Goal: Information Seeking & Learning: Learn about a topic

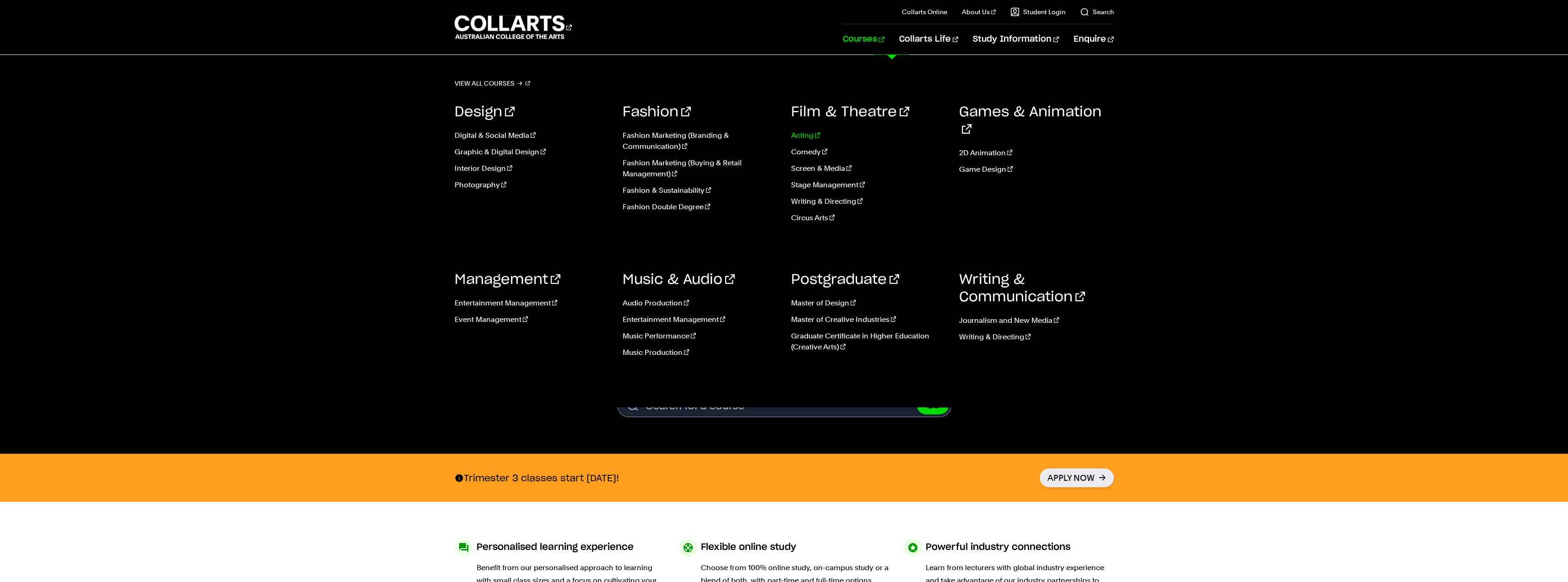
click at [808, 130] on link "Acting" at bounding box center [869, 136] width 155 height 11
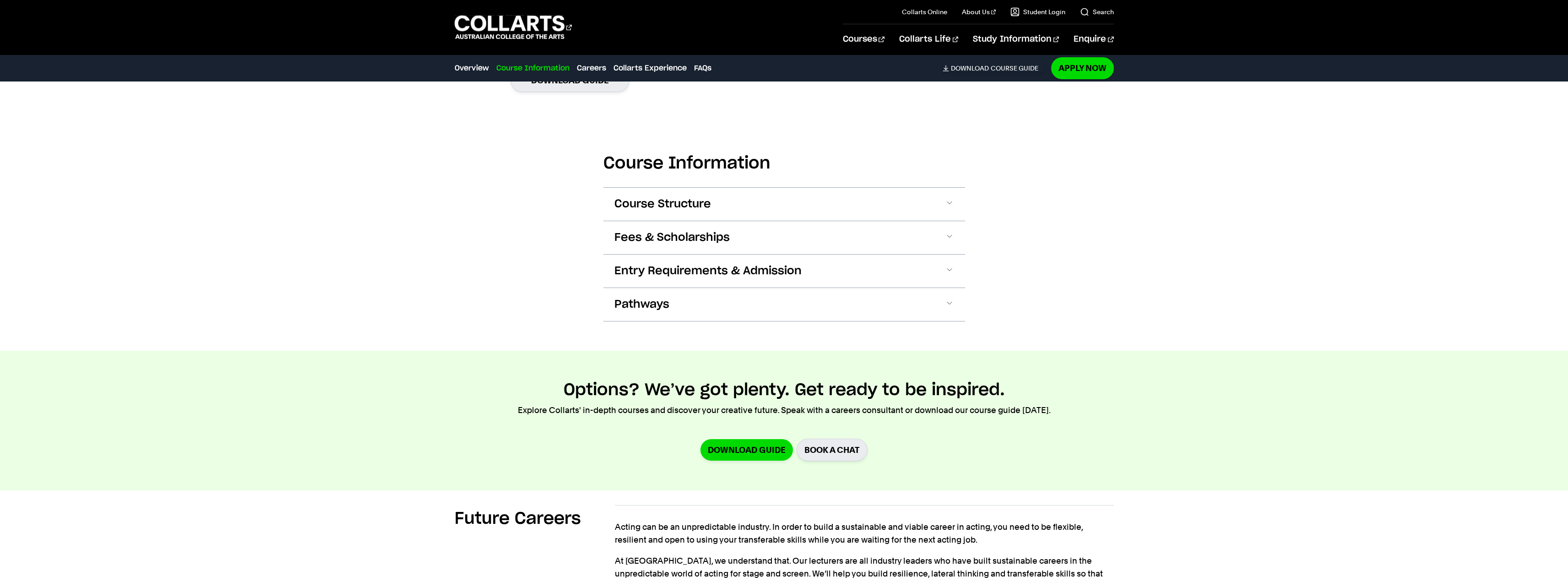
scroll to position [870, 0]
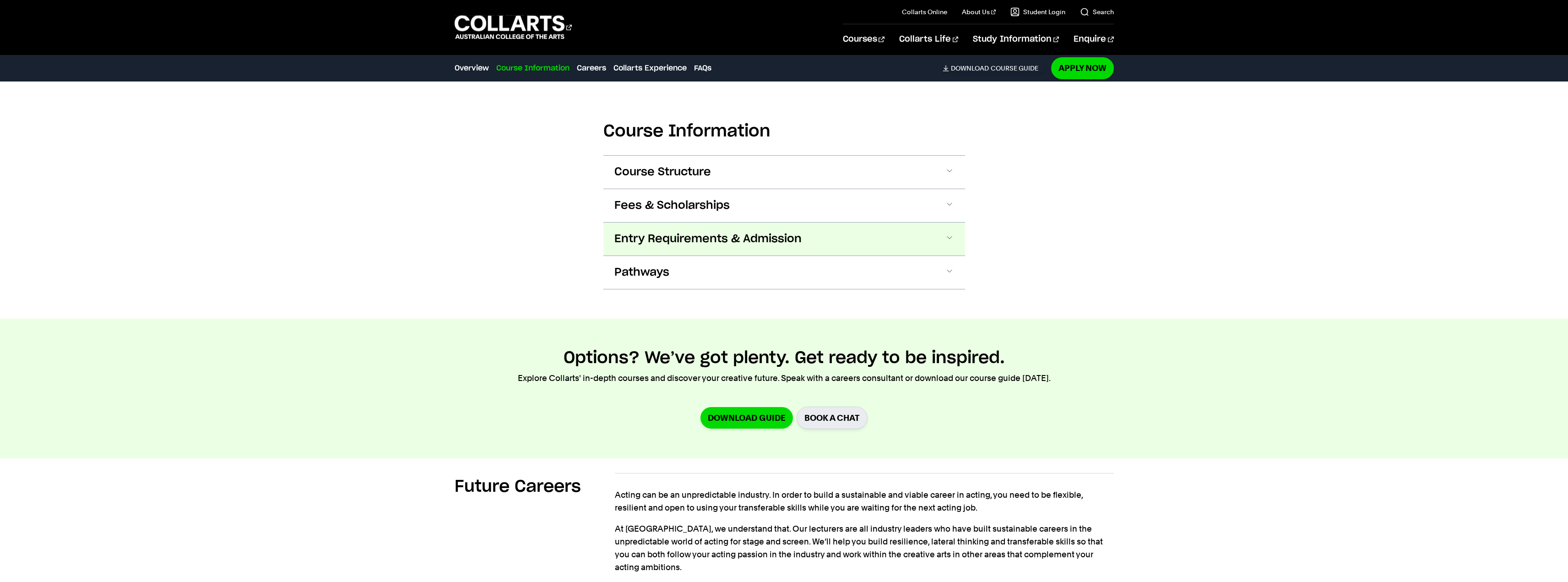
click at [758, 241] on span "Entry Requirements & Admission" at bounding box center [708, 239] width 187 height 15
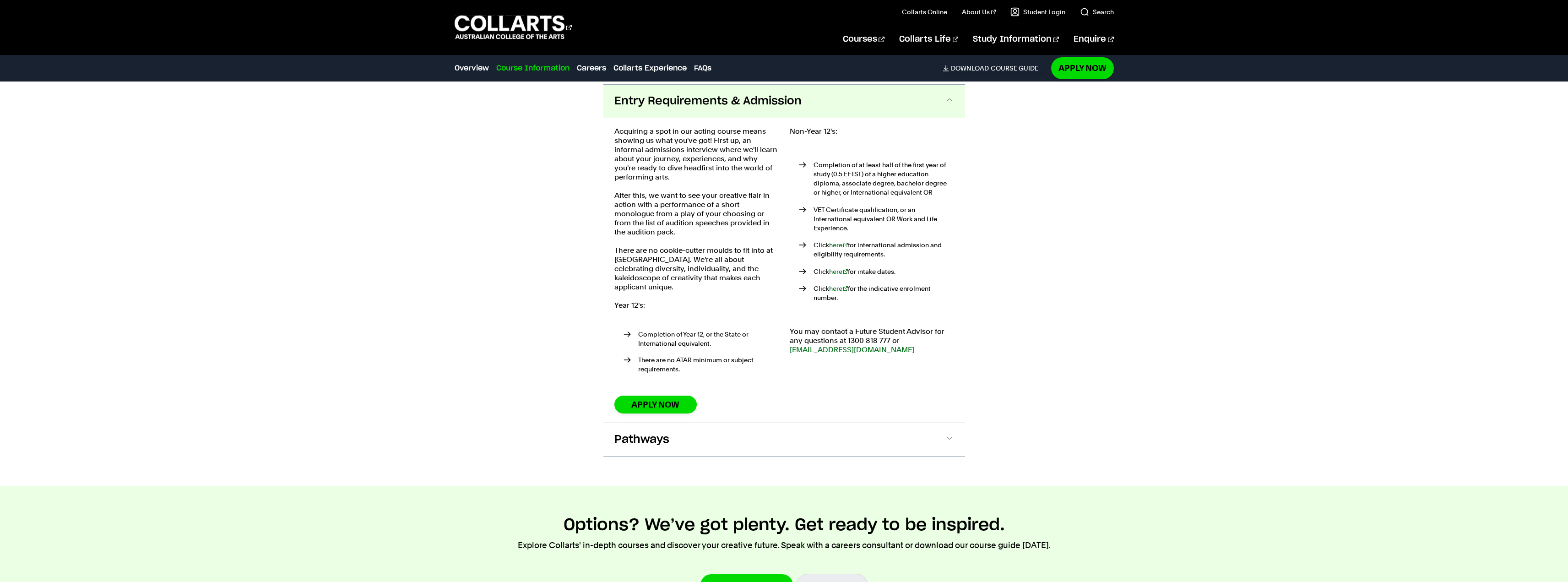
scroll to position [1010, 0]
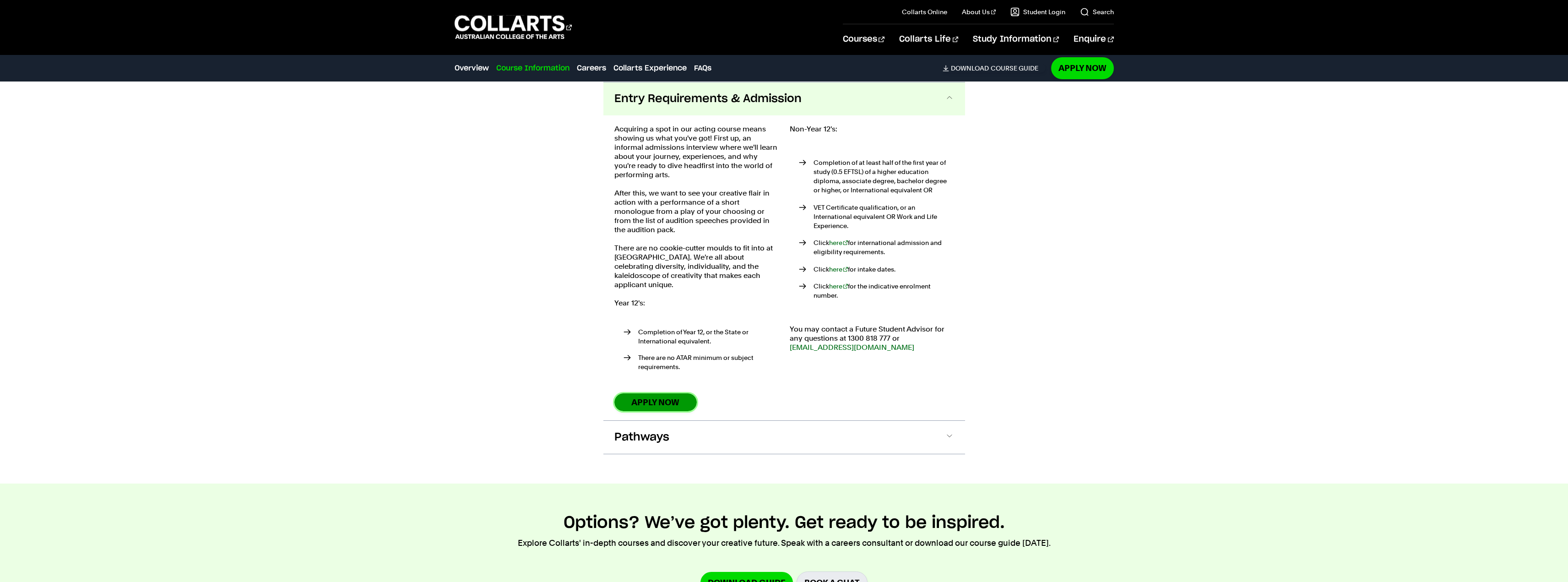
click at [653, 393] on link "Apply Now" at bounding box center [655, 402] width 82 height 18
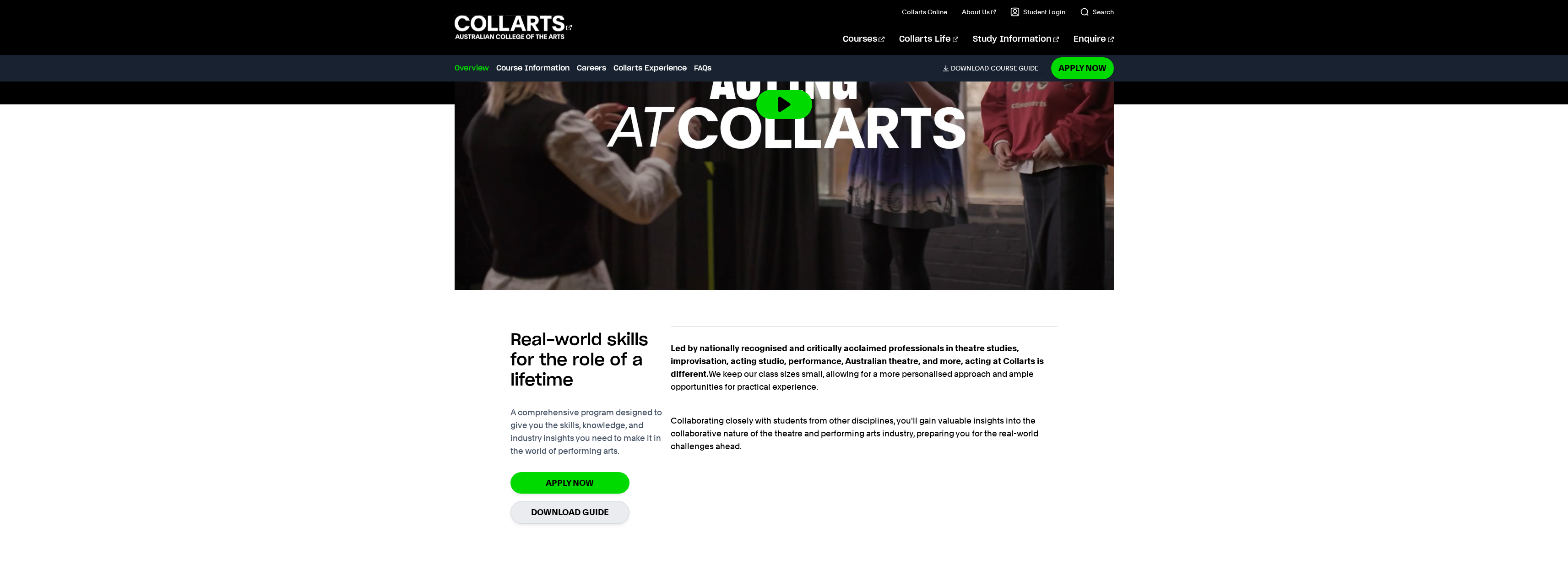
scroll to position [458, 0]
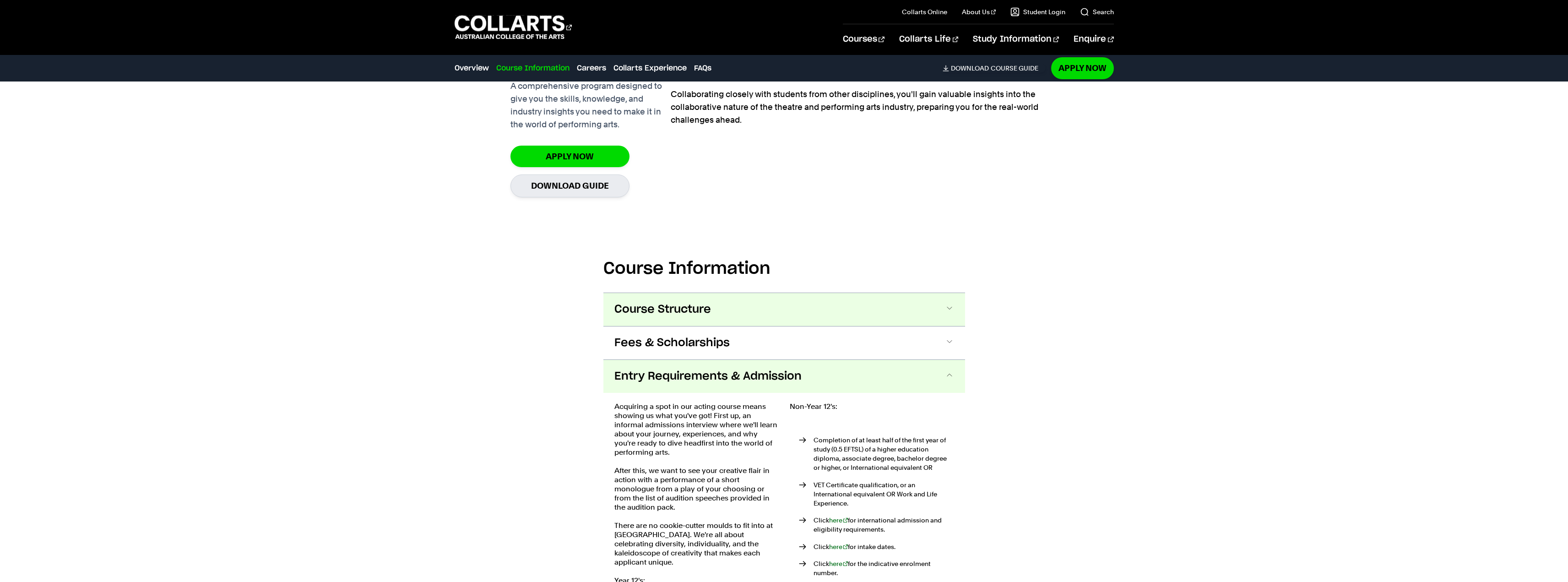
click at [727, 307] on button "Course Structure" at bounding box center [784, 309] width 362 height 33
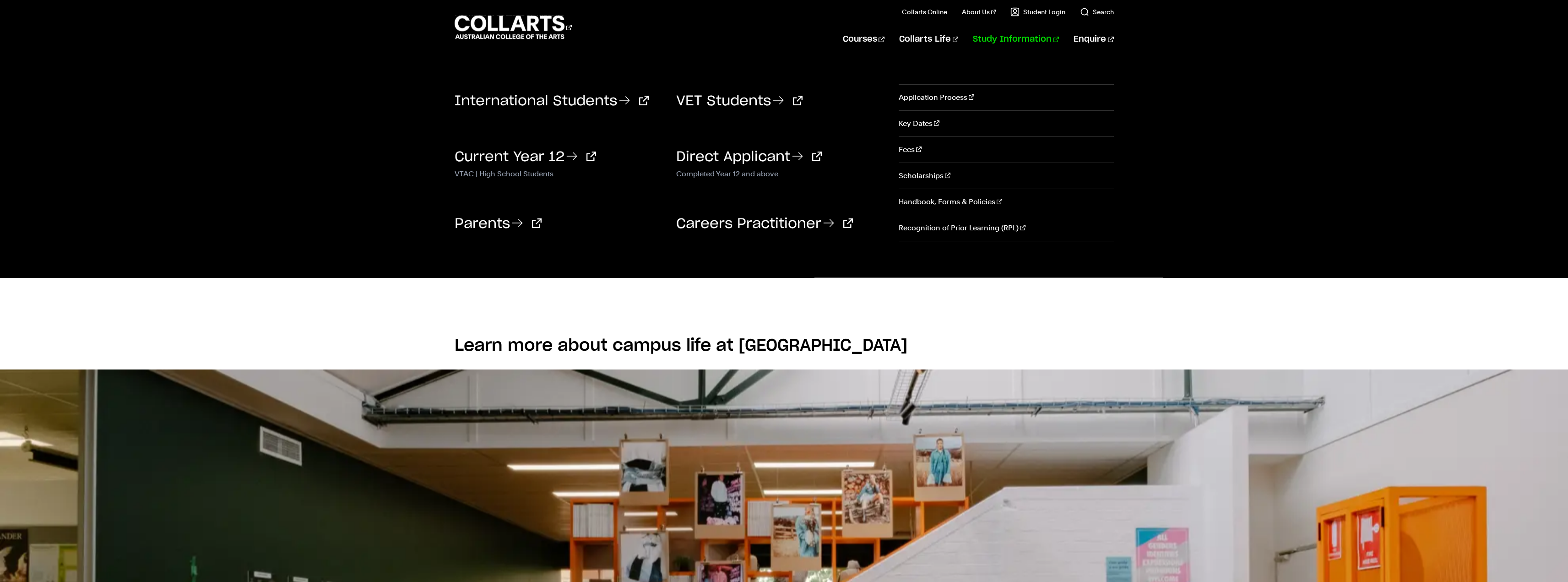
scroll to position [2134, 0]
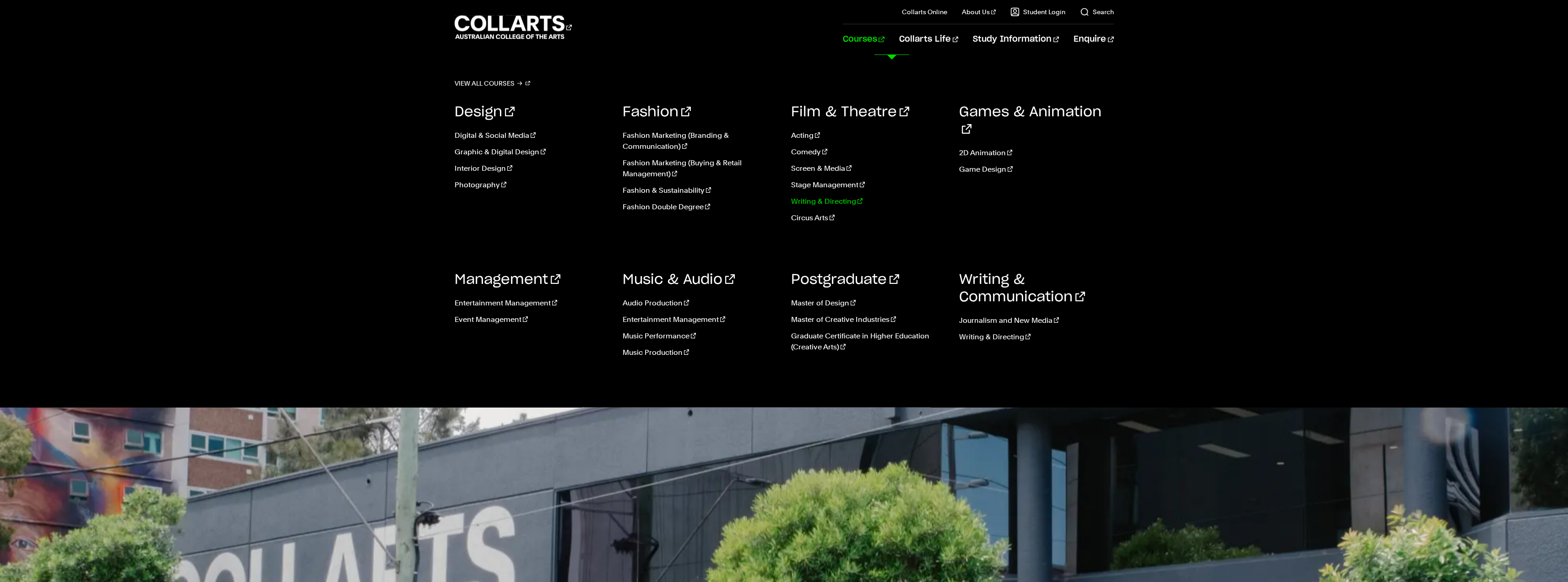
click at [836, 204] on link "Writing & Directing" at bounding box center [869, 202] width 155 height 11
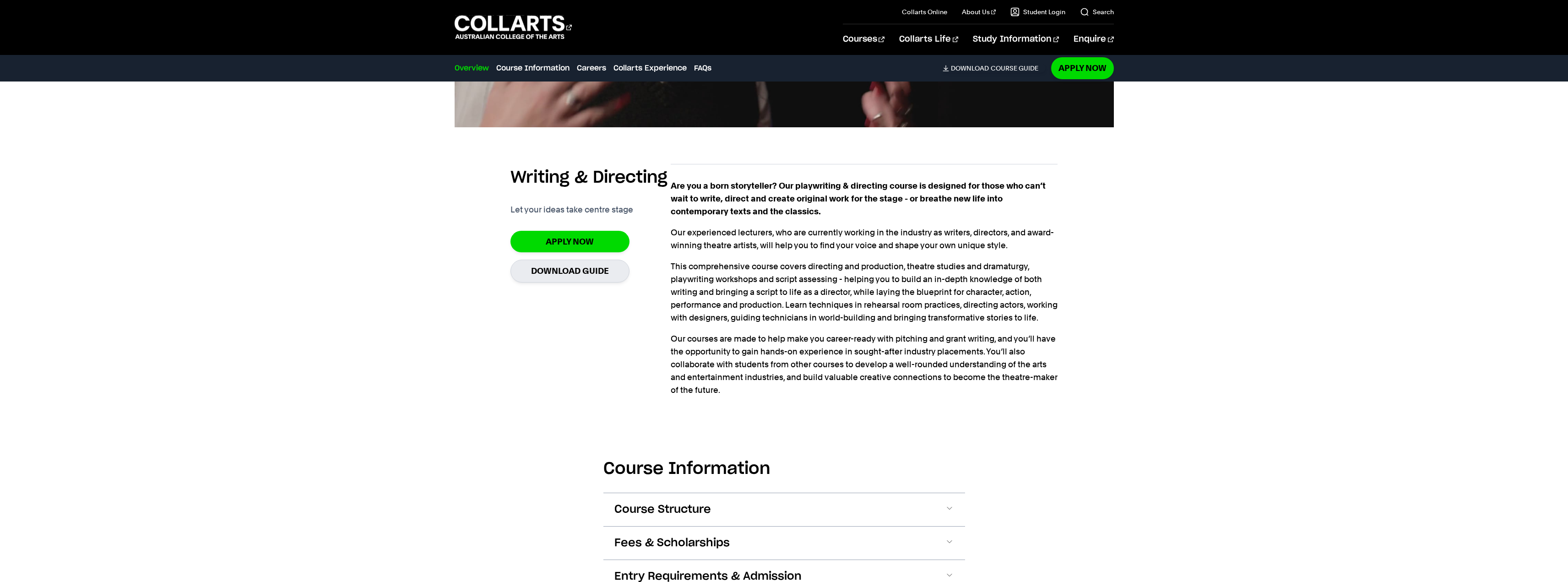
scroll to position [366, 0]
